Goal: Task Accomplishment & Management: Manage account settings

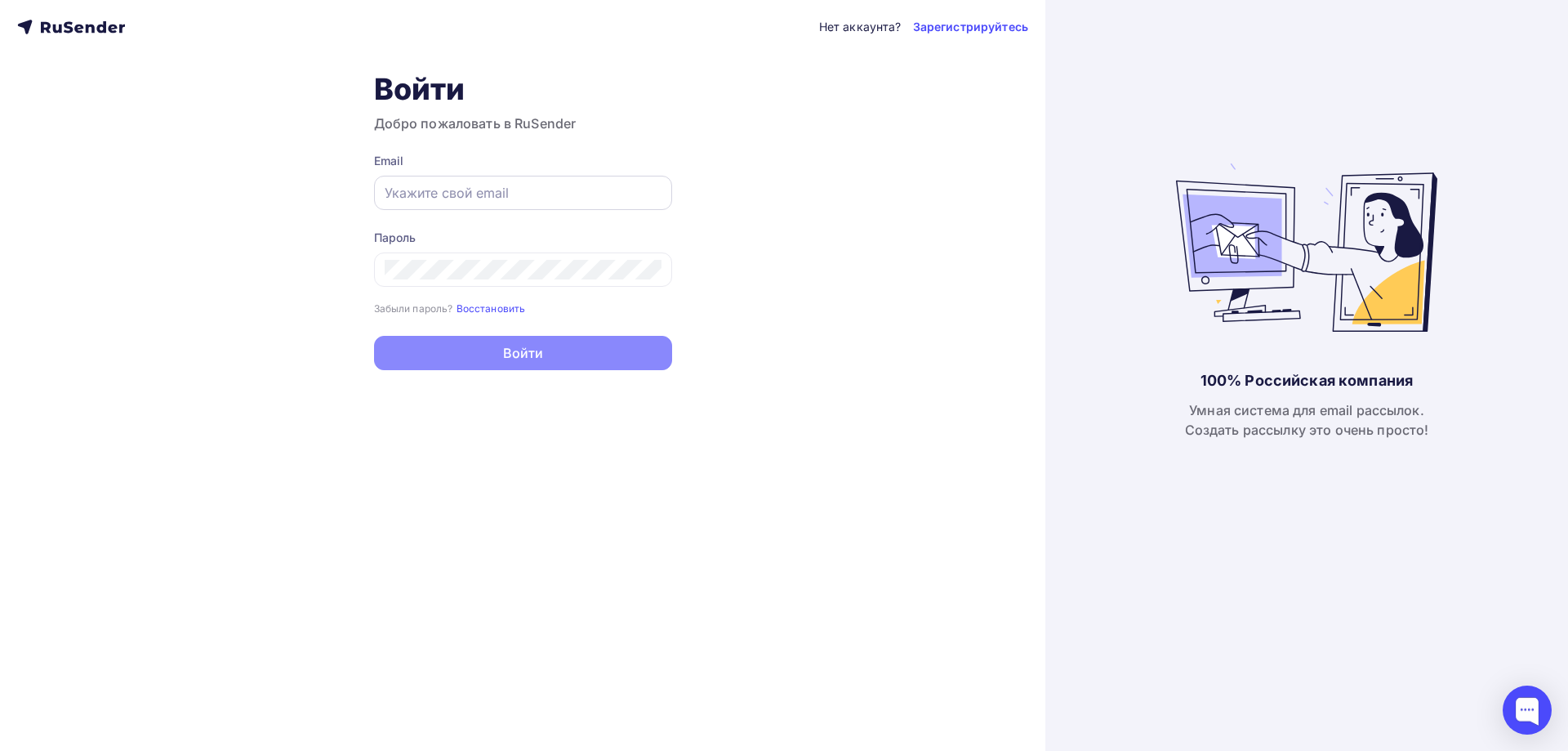
click at [498, 203] on div at bounding box center [524, 192] width 298 height 34
click at [405, 186] on input "text" at bounding box center [523, 192] width 277 height 19
type input "[EMAIL_ADDRESS][DOMAIN_NAME]"
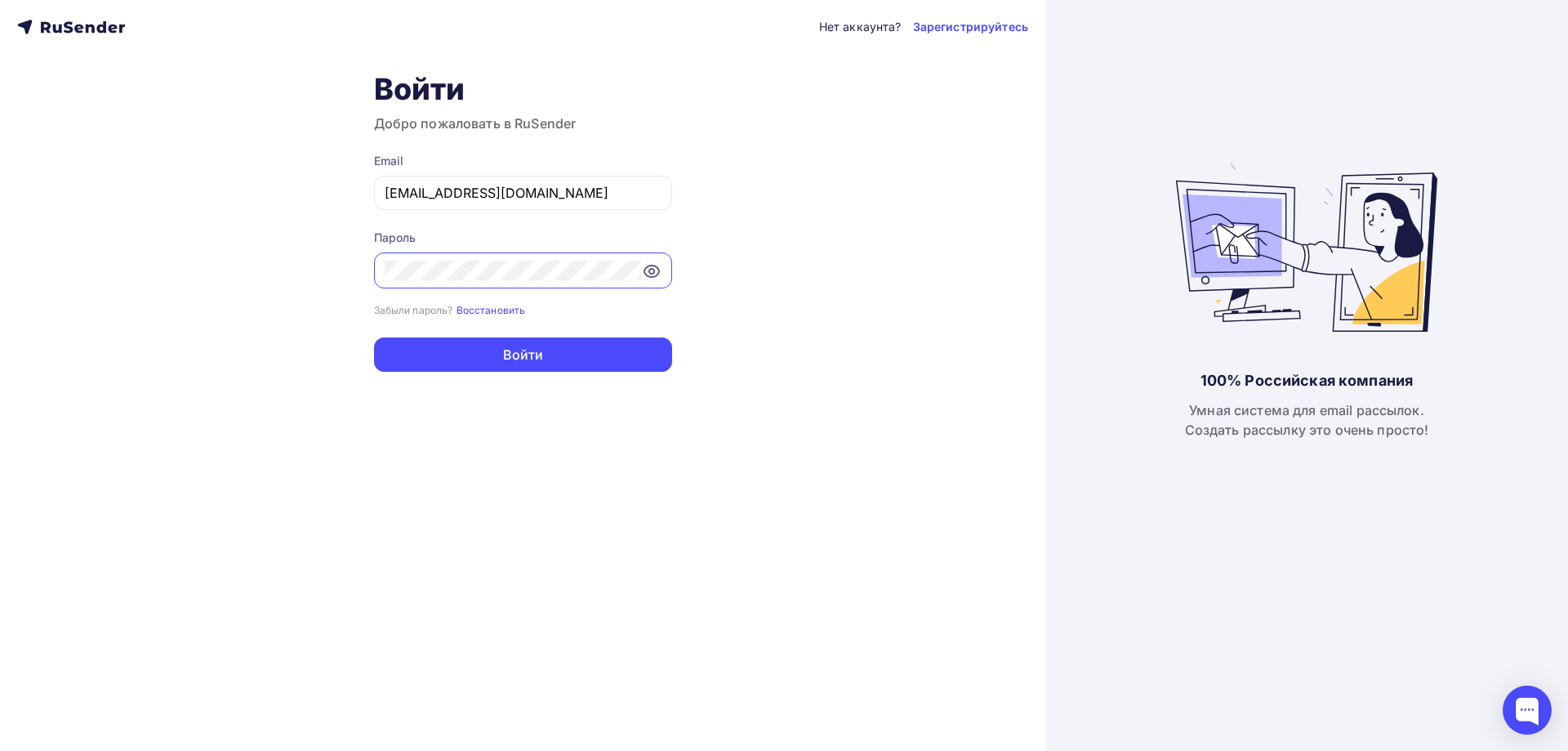
click at [645, 269] on icon at bounding box center [651, 270] width 14 height 11
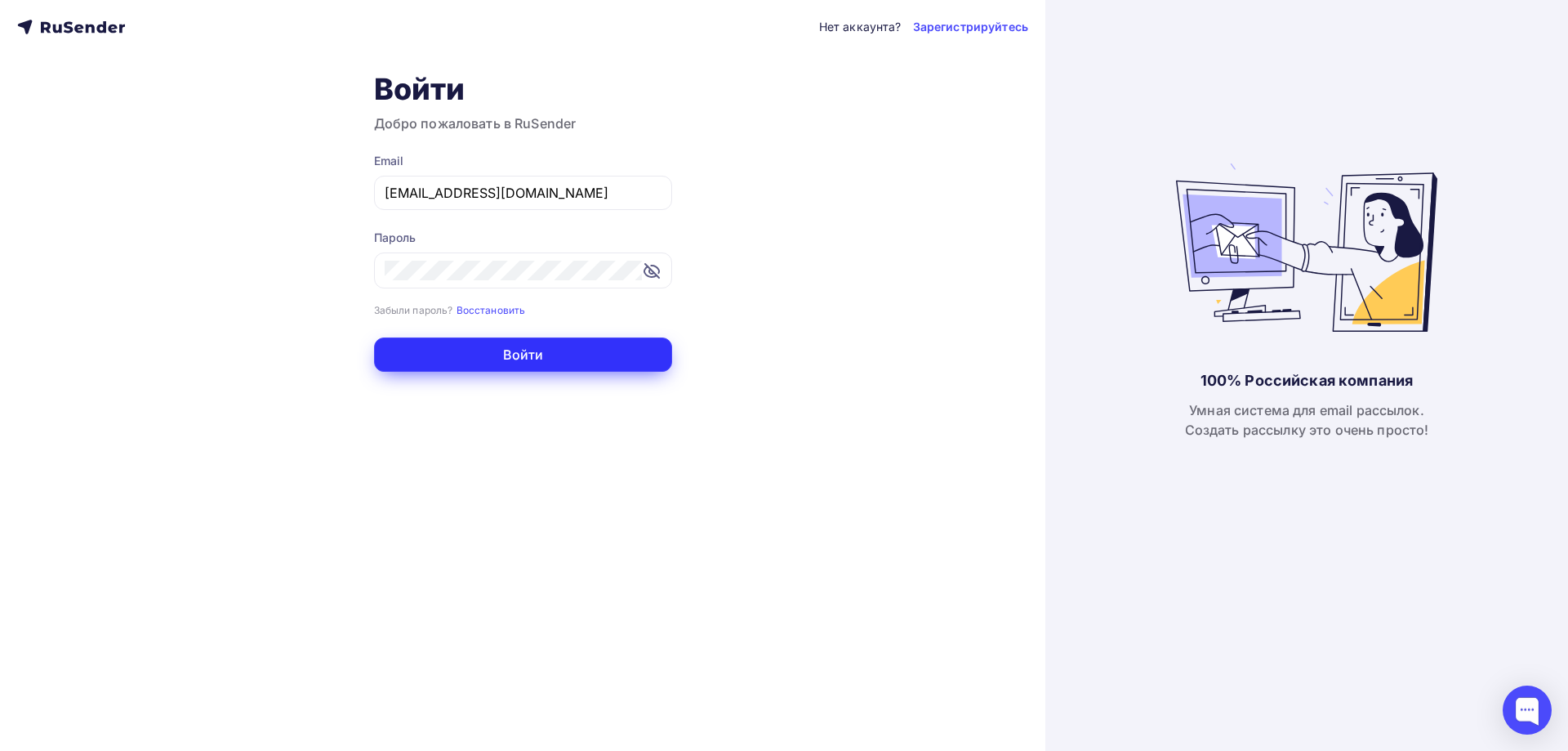
click at [536, 350] on button "Войти" at bounding box center [524, 354] width 298 height 34
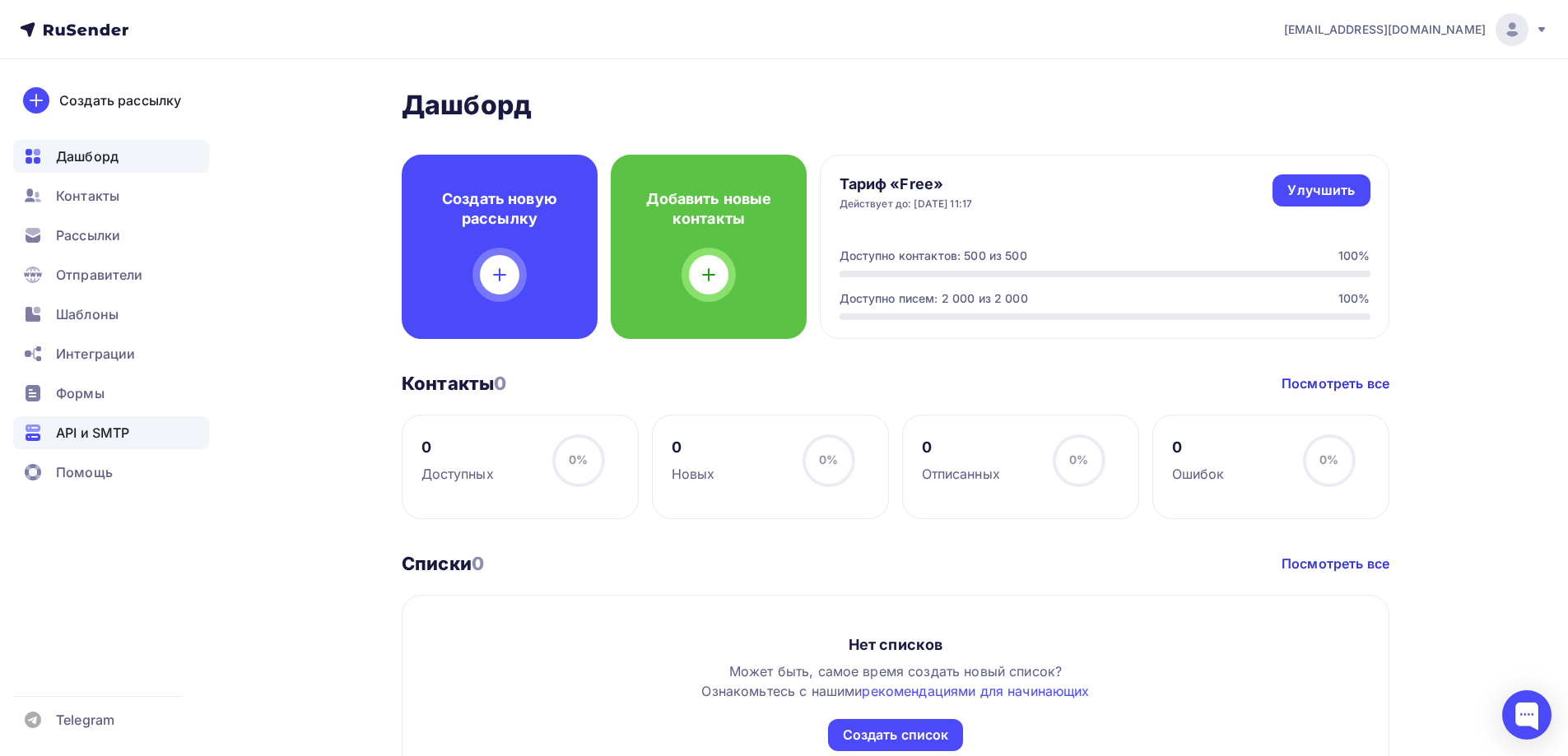
click at [109, 434] on span "API и SMTP" at bounding box center [93, 433] width 73 height 20
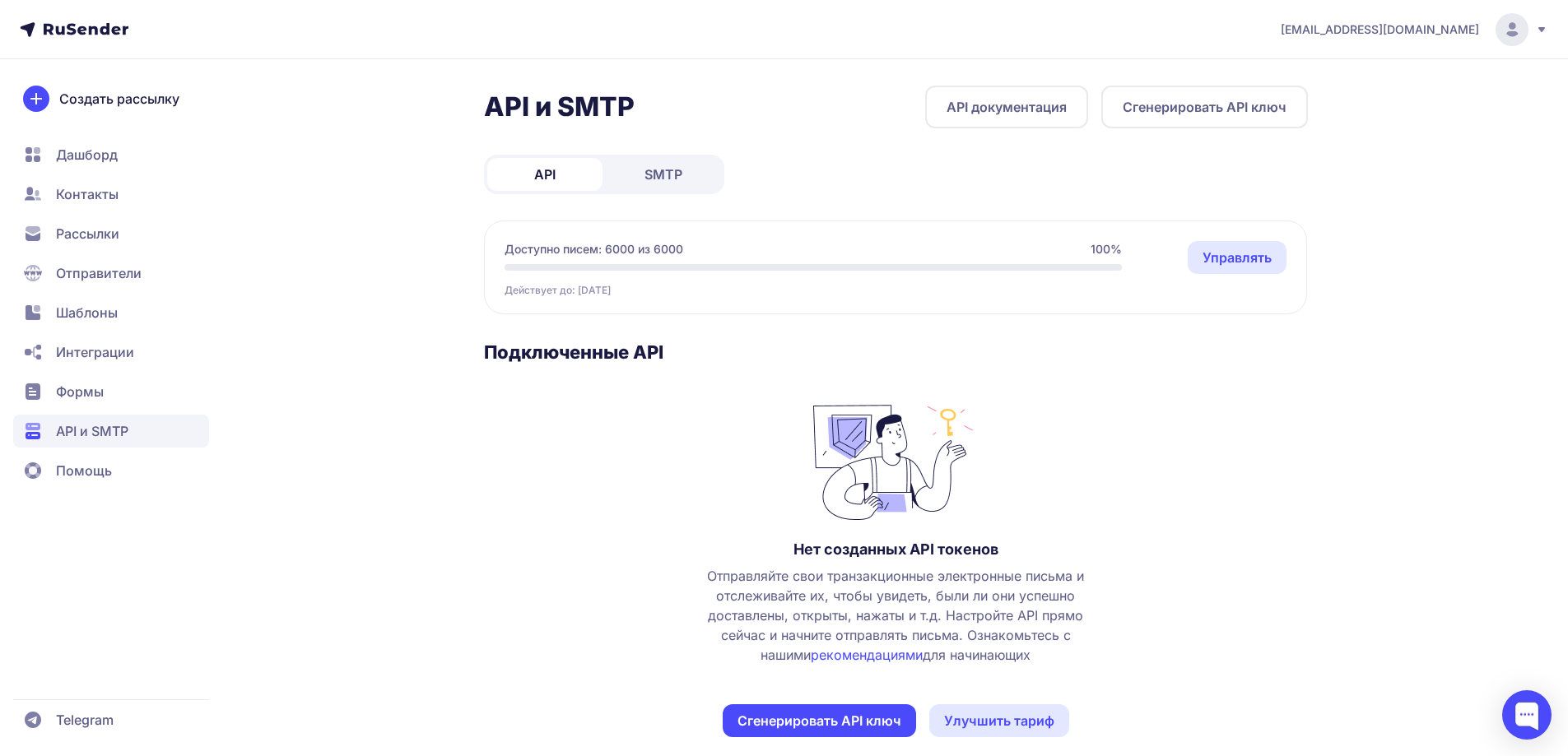
click at [660, 192] on div "API SMTP" at bounding box center [604, 174] width 241 height 39
click at [660, 180] on span "SMTP" at bounding box center [663, 174] width 38 height 20
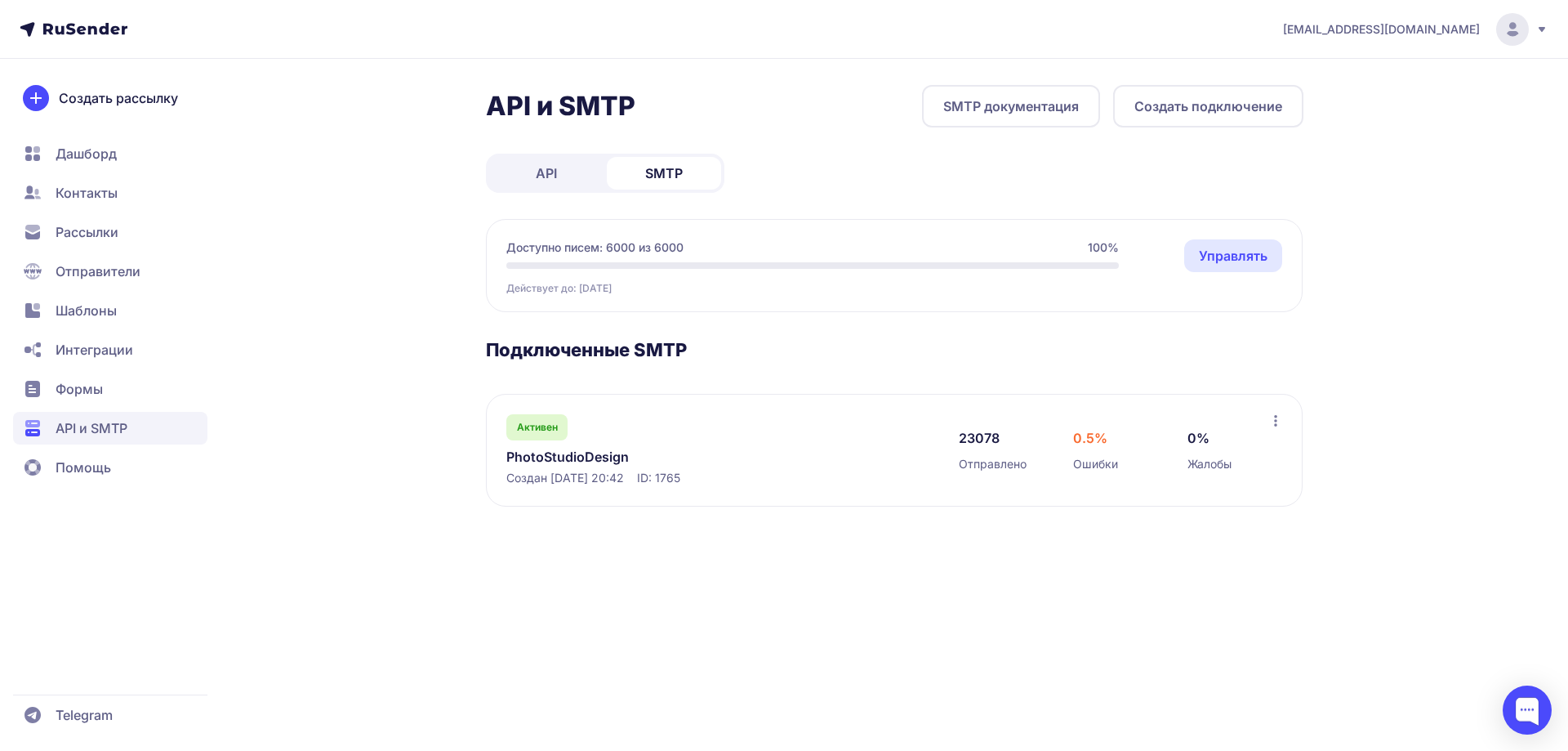
click at [542, 454] on link "PhotoStudioDesign" at bounding box center [673, 456] width 335 height 19
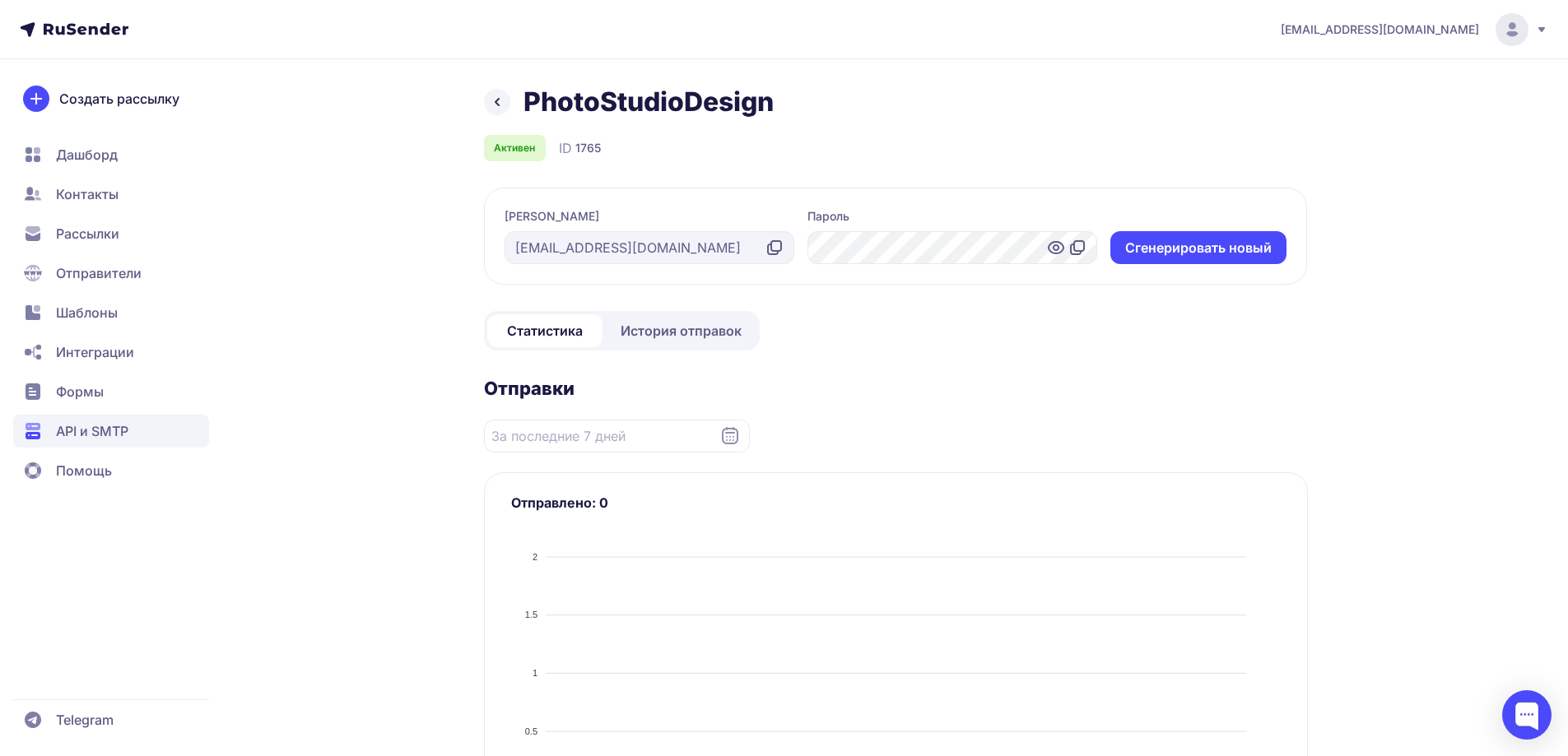
click at [1058, 244] on icon at bounding box center [1055, 247] width 20 height 20
click at [1485, 335] on div "admin@psd-studio.com PhotoStudioDesign Активен ID 1765 Логин mail@psd-studio.co…" at bounding box center [784, 701] width 1568 height 1401
click at [1457, 362] on div "admin@psd-studio.com PhotoStudioDesign Активен ID 1765 Логин mail@psd-studio.co…" at bounding box center [784, 701] width 1568 height 1401
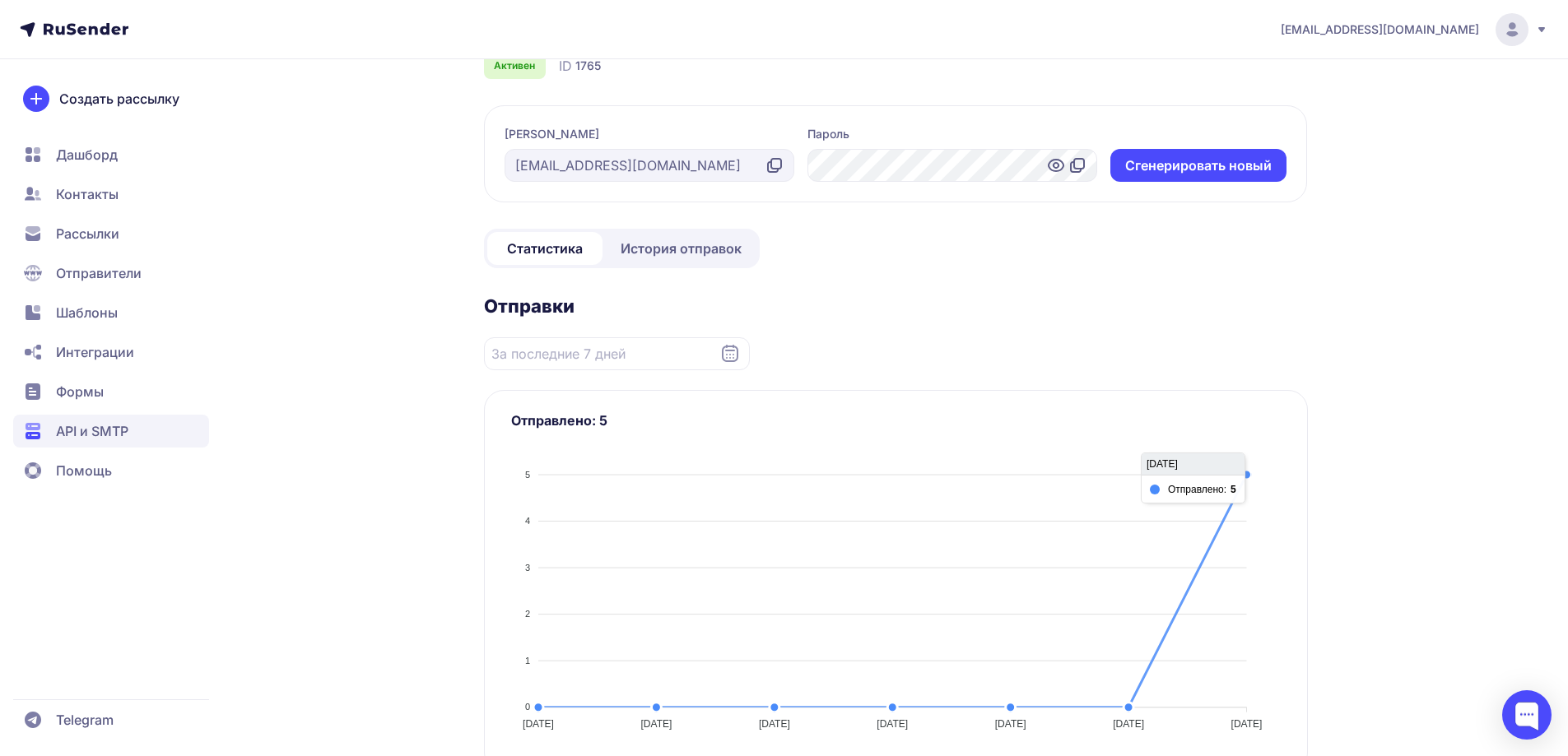
scroll to position [247, 0]
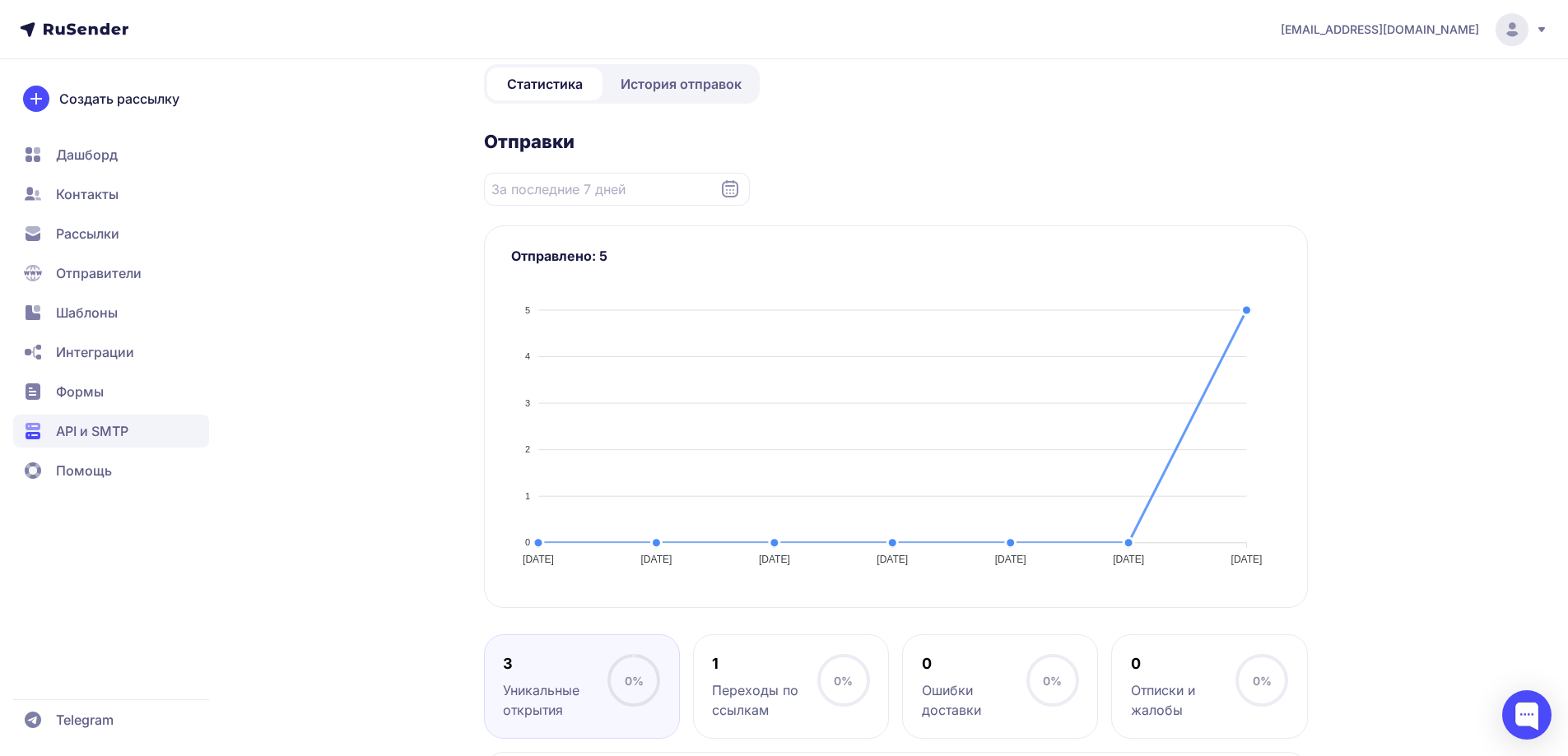
click at [649, 80] on span "История отправок" at bounding box center [681, 84] width 121 height 20
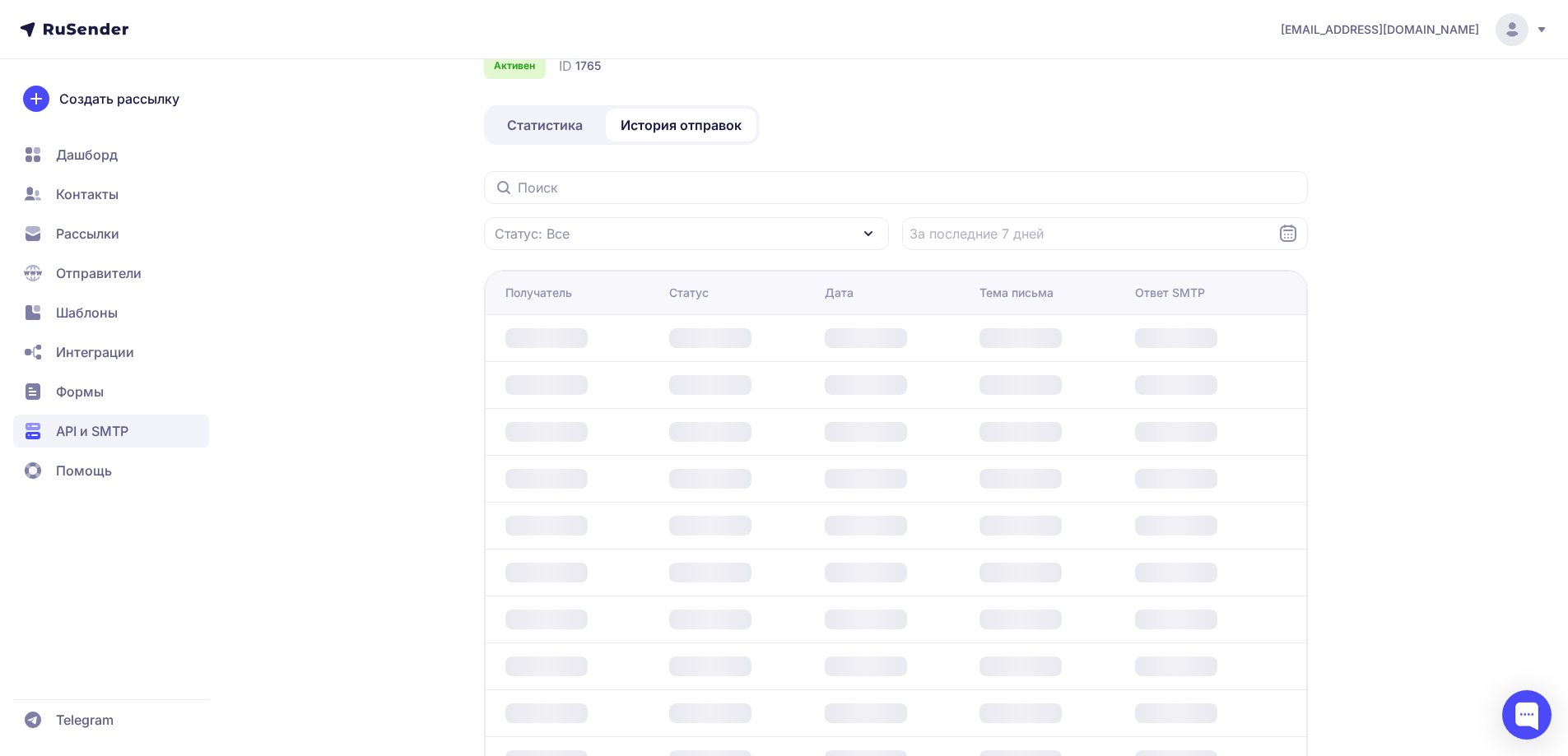
scroll to position [165, 0]
